Goal: Information Seeking & Learning: Learn about a topic

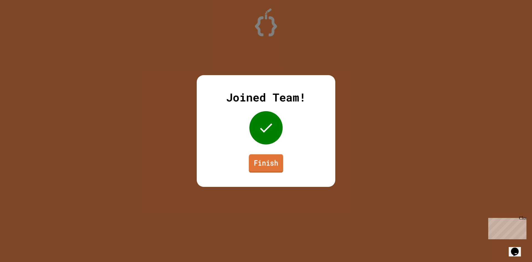
click at [273, 162] on link "Finish" at bounding box center [266, 163] width 34 height 18
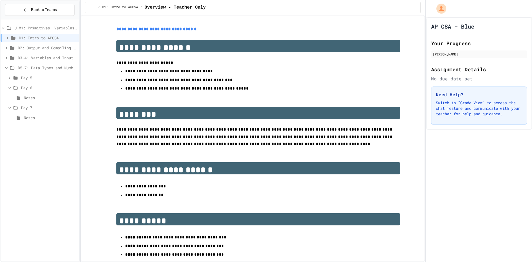
click at [23, 85] on span "Day 6" at bounding box center [49, 88] width 56 height 6
click at [21, 94] on div "Day 7" at bounding box center [40, 98] width 78 height 8
click at [44, 76] on span "Day 5" at bounding box center [49, 78] width 56 height 6
click at [25, 198] on span "Day 6" at bounding box center [49, 198] width 56 height 6
click at [26, 207] on span "Notes" at bounding box center [50, 208] width 53 height 6
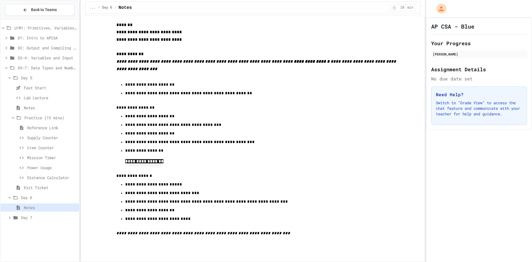
scroll to position [328, 0]
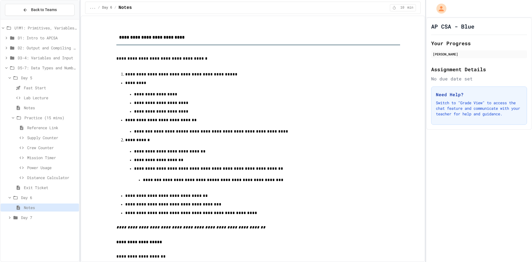
click at [9, 77] on icon at bounding box center [9, 77] width 5 height 5
